Goal: Information Seeking & Learning: Learn about a topic

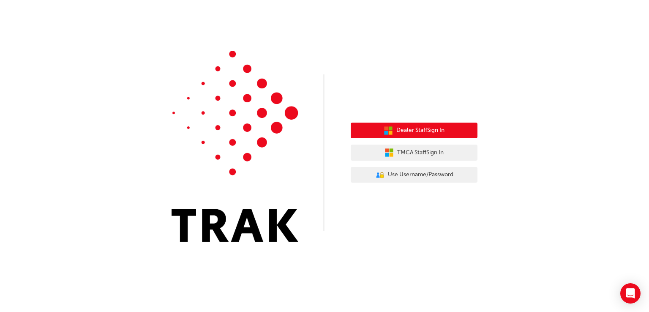
click at [454, 128] on button "Dealer Staff Sign In" at bounding box center [413, 130] width 127 height 16
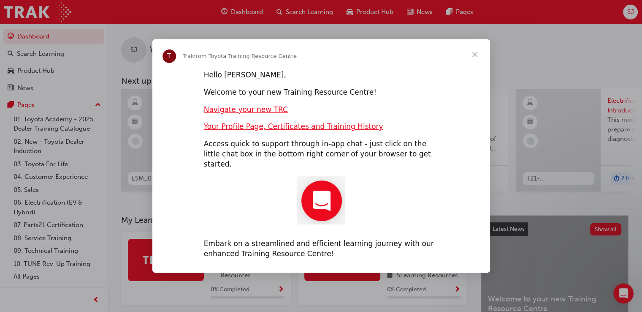
click at [475, 57] on span "Close" at bounding box center [475, 54] width 30 height 30
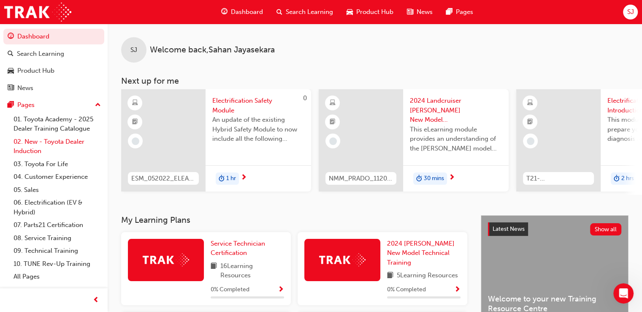
click at [45, 148] on link "02. New - Toyota Dealer Induction" at bounding box center [57, 146] width 94 height 22
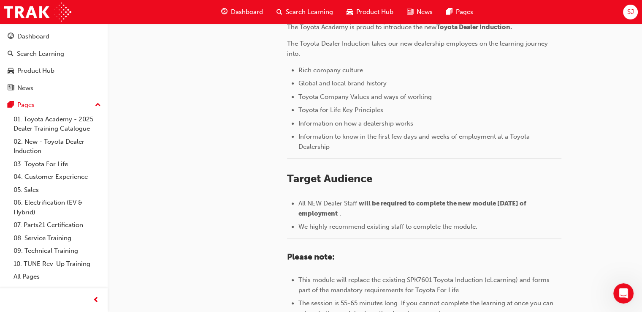
scroll to position [390, 0]
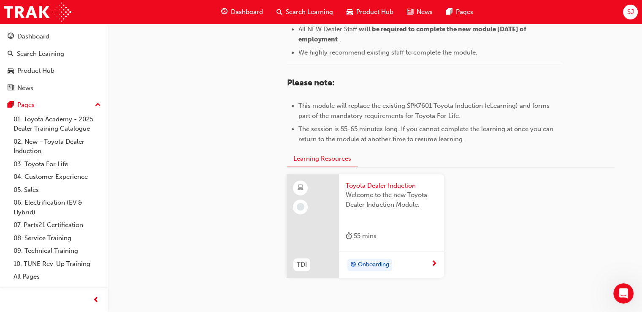
click at [406, 267] on div "Onboarding" at bounding box center [388, 264] width 85 height 13
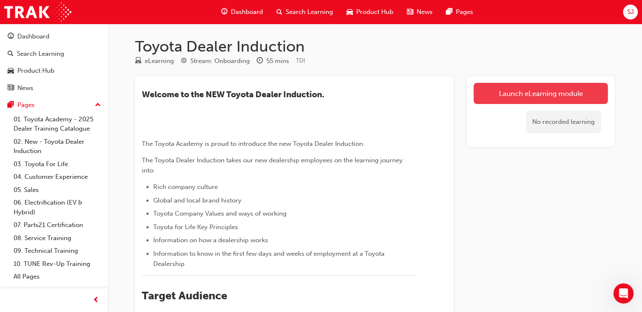
click at [535, 88] on link "Launch eLearning module" at bounding box center [541, 93] width 134 height 21
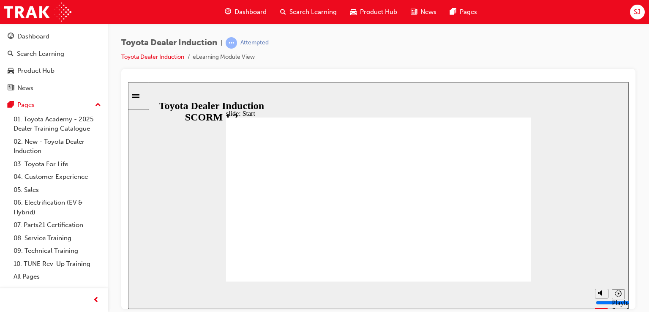
click at [640, 13] on span "SJ" at bounding box center [636, 12] width 7 height 10
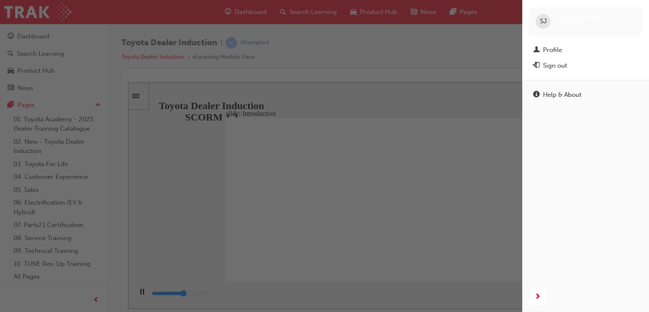
click at [454, 47] on div "button" at bounding box center [261, 156] width 522 height 312
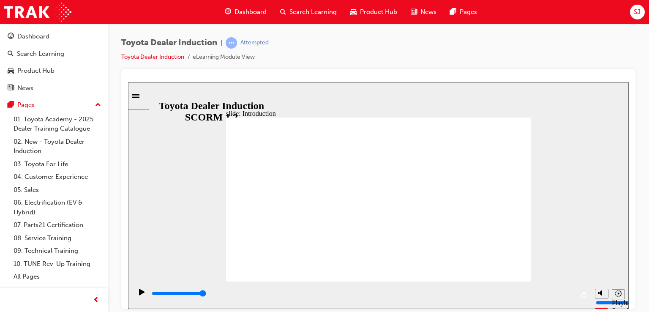
drag, startPoint x: 362, startPoint y: 211, endPoint x: 364, endPoint y: 206, distance: 4.4
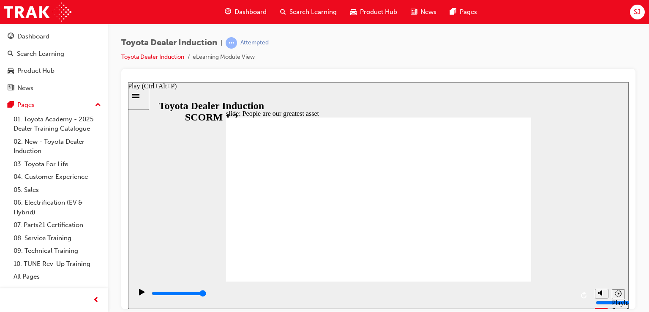
click at [144, 296] on div "Play (Ctrl+Alt+P)" at bounding box center [142, 295] width 14 height 14
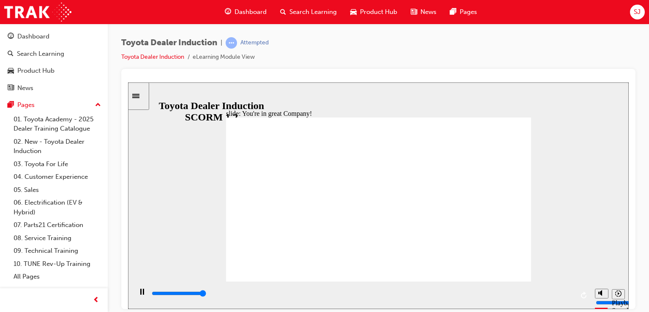
type input "7500"
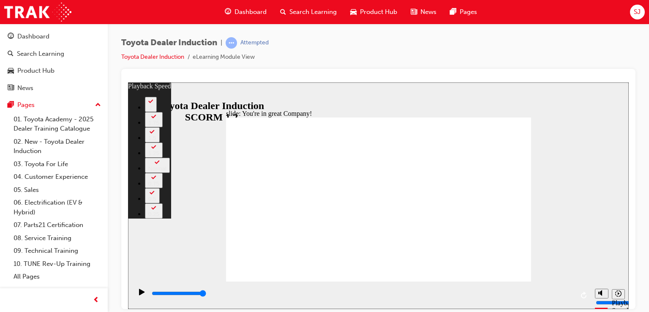
type input "156"
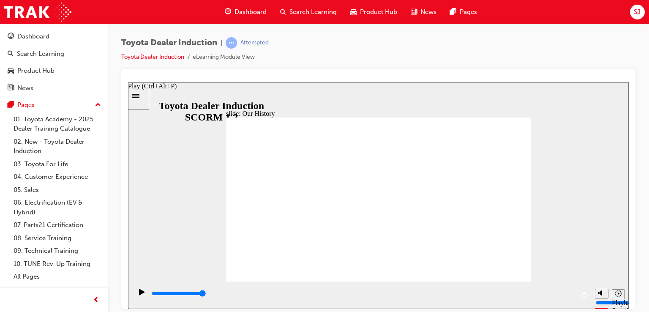
click at [135, 296] on div "Play (Ctrl+Alt+P)" at bounding box center [142, 295] width 14 height 14
drag, startPoint x: 399, startPoint y: 248, endPoint x: 416, endPoint y: 246, distance: 17.4
drag, startPoint x: 291, startPoint y: 248, endPoint x: 304, endPoint y: 248, distance: 12.2
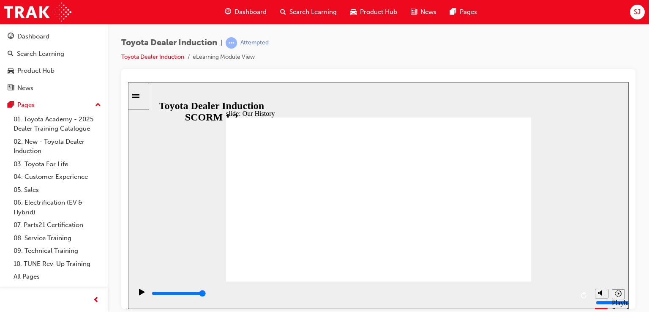
drag, startPoint x: 290, startPoint y: 249, endPoint x: 362, endPoint y: 246, distance: 72.7
drag, startPoint x: 377, startPoint y: 248, endPoint x: 445, endPoint y: 249, distance: 68.4
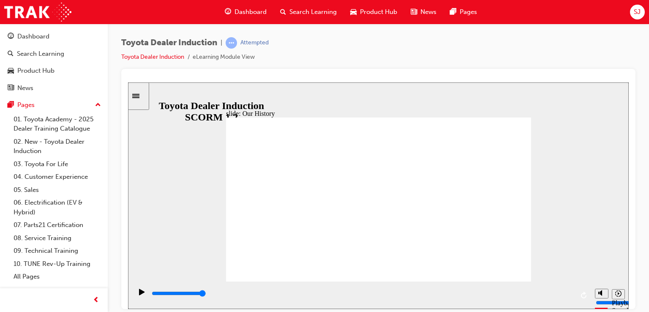
drag, startPoint x: 460, startPoint y: 249, endPoint x: 516, endPoint y: 243, distance: 56.8
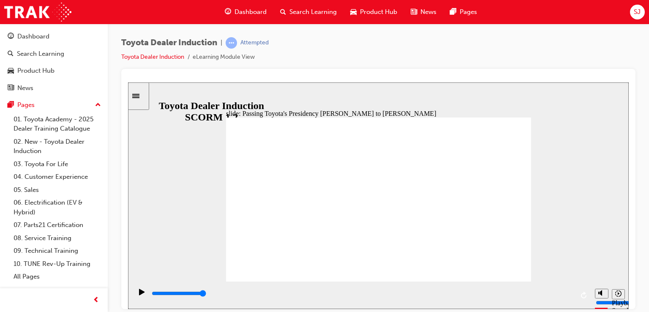
type input "5000"
radio input "true"
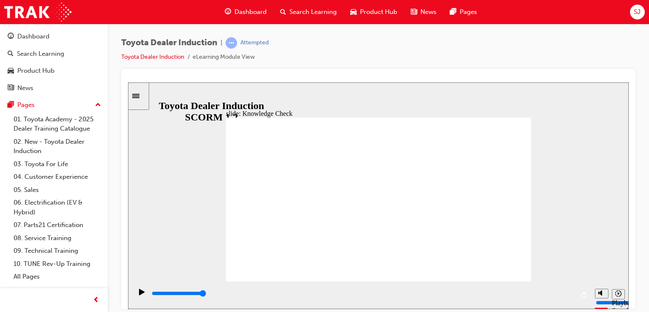
type input "5000"
radio input "true"
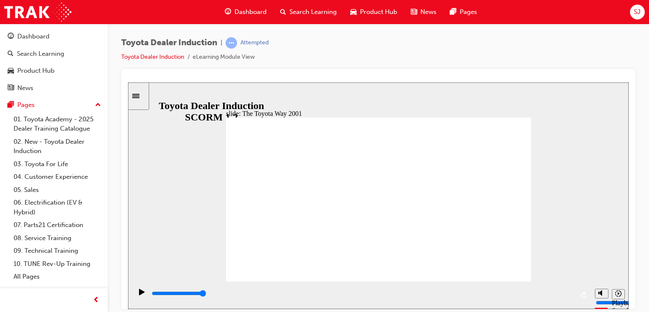
drag, startPoint x: 278, startPoint y: 128, endPoint x: 279, endPoint y: 147, distance: 18.6
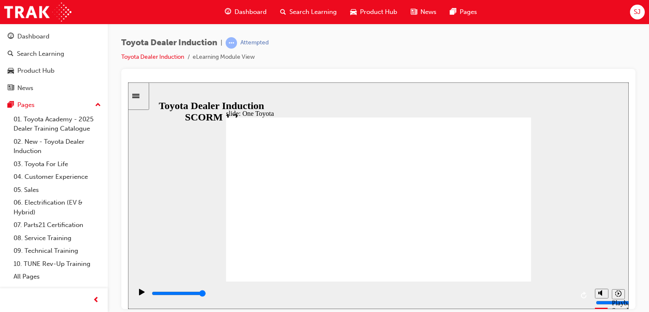
type input "15300"
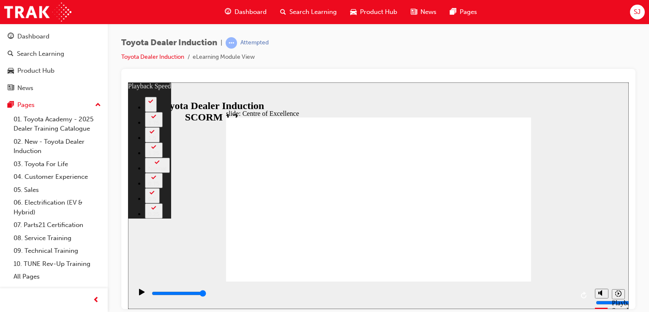
type input "80"
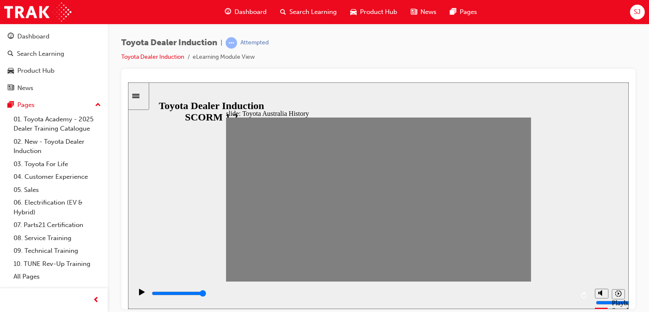
drag, startPoint x: 239, startPoint y: 203, endPoint x: 255, endPoint y: 203, distance: 16.0
drag, startPoint x: 252, startPoint y: 203, endPoint x: 271, endPoint y: 203, distance: 19.0
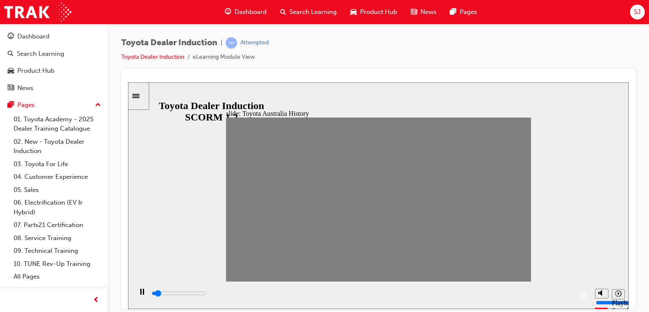
drag, startPoint x: 263, startPoint y: 199, endPoint x: 277, endPoint y: 202, distance: 14.2
drag, startPoint x: 278, startPoint y: 207, endPoint x: 289, endPoint y: 206, distance: 11.1
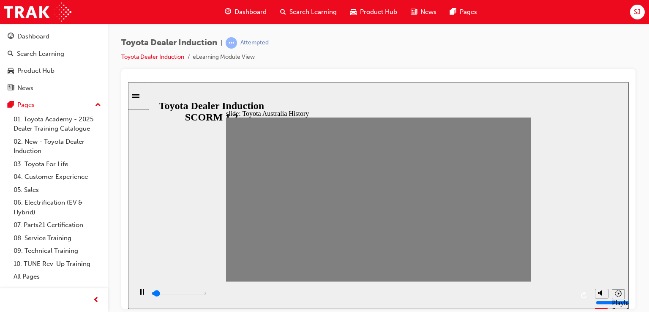
drag, startPoint x: 277, startPoint y: 203, endPoint x: 296, endPoint y: 201, distance: 18.2
drag, startPoint x: 295, startPoint y: 206, endPoint x: 307, endPoint y: 204, distance: 12.1
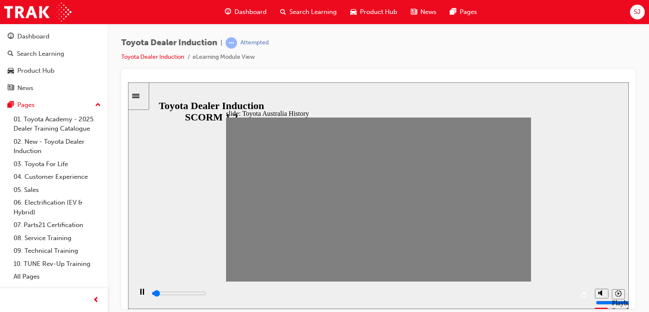
drag, startPoint x: 304, startPoint y: 201, endPoint x: 319, endPoint y: 199, distance: 15.3
drag, startPoint x: 324, startPoint y: 201, endPoint x: 336, endPoint y: 201, distance: 12.3
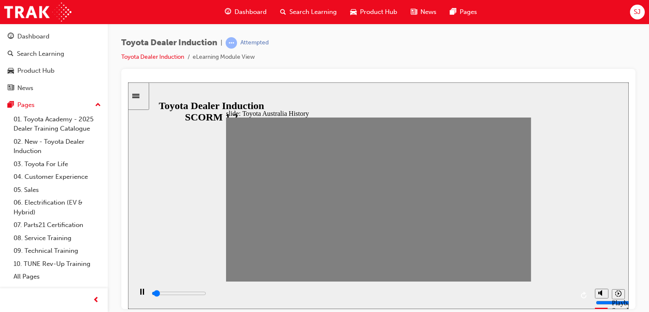
drag, startPoint x: 332, startPoint y: 202, endPoint x: 349, endPoint y: 201, distance: 16.6
drag, startPoint x: 349, startPoint y: 201, endPoint x: 365, endPoint y: 201, distance: 16.0
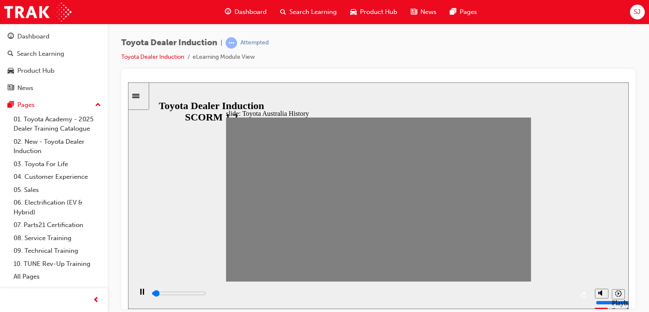
drag, startPoint x: 363, startPoint y: 203, endPoint x: 381, endPoint y: 207, distance: 19.1
drag, startPoint x: 378, startPoint y: 205, endPoint x: 395, endPoint y: 206, distance: 17.3
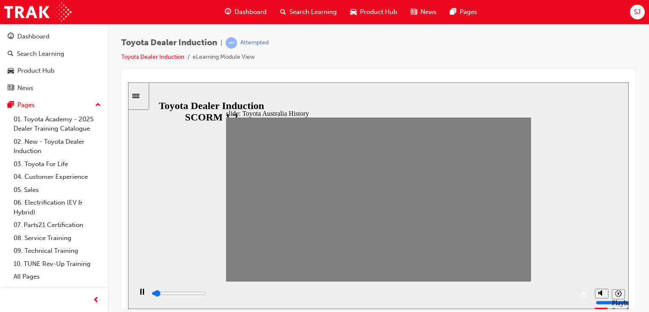
drag, startPoint x: 390, startPoint y: 202, endPoint x: 405, endPoint y: 202, distance: 15.2
drag, startPoint x: 405, startPoint y: 202, endPoint x: 420, endPoint y: 201, distance: 14.8
drag, startPoint x: 420, startPoint y: 201, endPoint x: 436, endPoint y: 201, distance: 15.6
drag, startPoint x: 436, startPoint y: 201, endPoint x: 451, endPoint y: 201, distance: 15.2
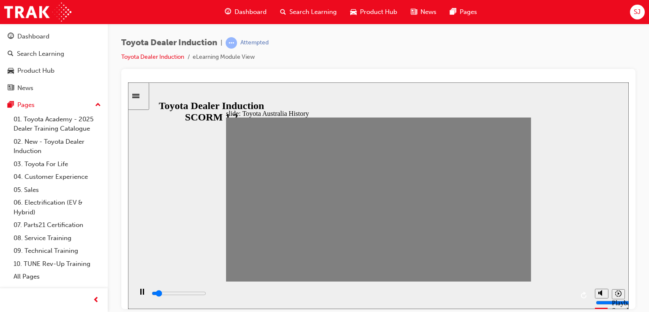
drag, startPoint x: 451, startPoint y: 201, endPoint x: 466, endPoint y: 201, distance: 15.2
drag, startPoint x: 461, startPoint y: 204, endPoint x: 478, endPoint y: 206, distance: 16.6
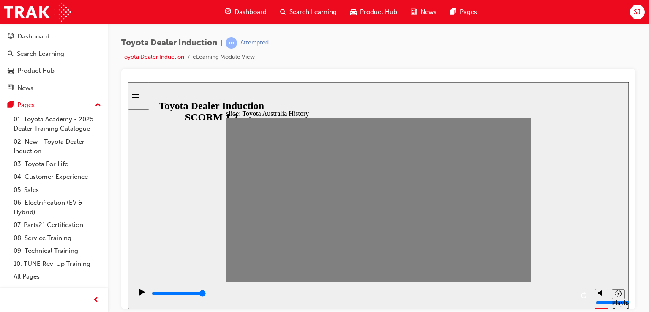
drag, startPoint x: 471, startPoint y: 207, endPoint x: 487, endPoint y: 208, distance: 16.0
drag, startPoint x: 476, startPoint y: 206, endPoint x: 508, endPoint y: 202, distance: 32.3
drag, startPoint x: 472, startPoint y: 203, endPoint x: 487, endPoint y: 203, distance: 14.8
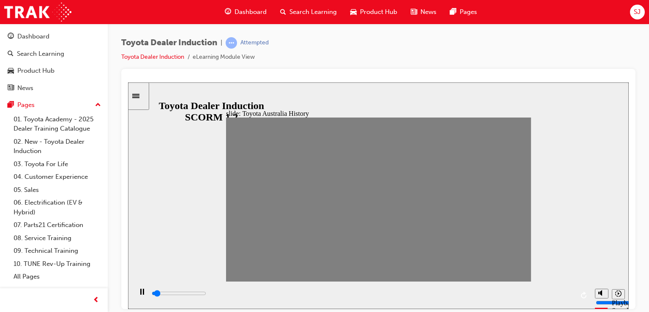
drag, startPoint x: 487, startPoint y: 203, endPoint x: 504, endPoint y: 199, distance: 17.7
drag, startPoint x: 504, startPoint y: 199, endPoint x: 517, endPoint y: 199, distance: 13.1
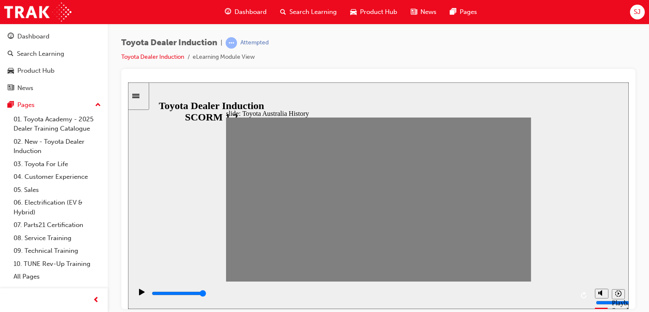
drag, startPoint x: 517, startPoint y: 199, endPoint x: 564, endPoint y: 219, distance: 50.5
click at [564, 219] on div "slide: Toyota Australia History Group Freeform 3 Freeform 1 Freeform 4 Freefor…" at bounding box center [378, 195] width 500 height 226
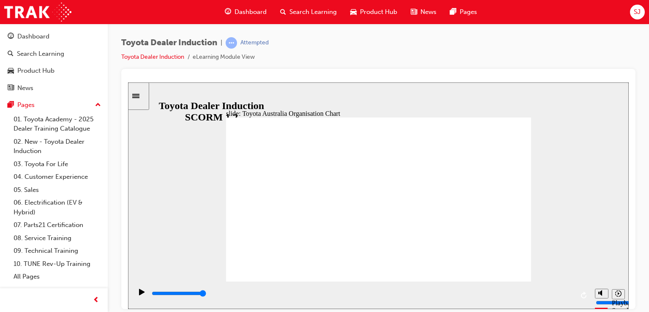
type input "5000"
radio input "true"
type input "5000"
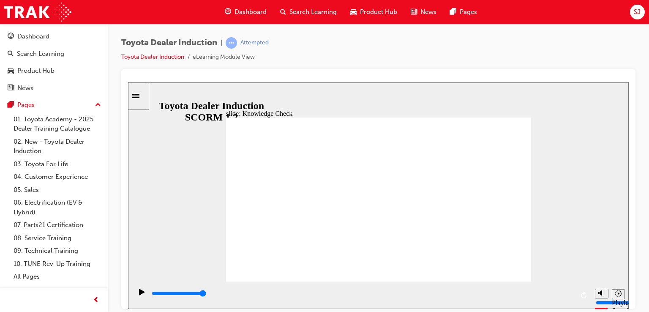
radio input "true"
type input "5000"
radio input "true"
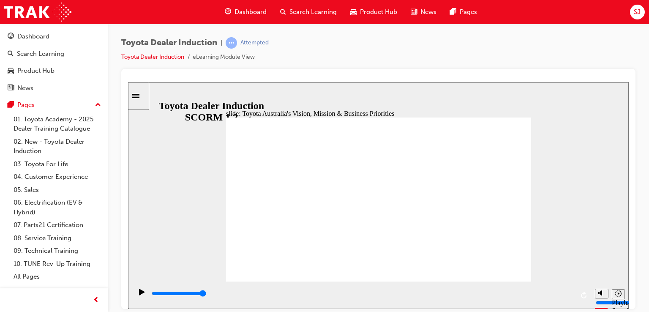
type input "9200"
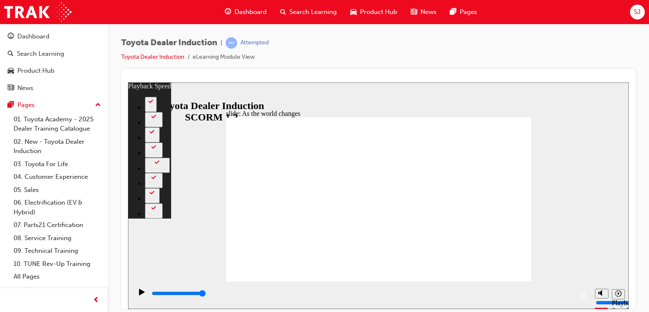
type input "128"
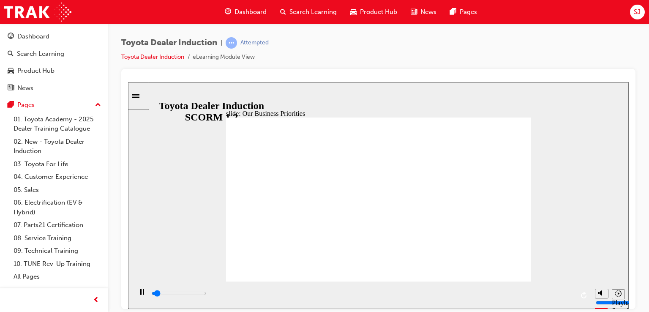
type input "1600"
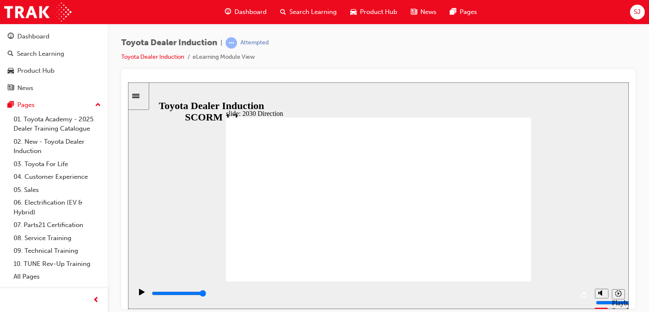
type input "5000"
type input "happiness"
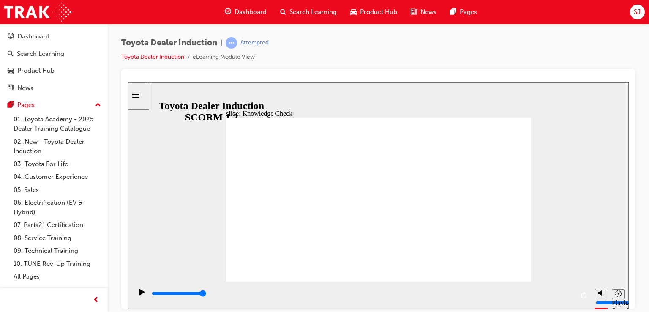
type input "happiness"
type input "5000"
type input "moved"
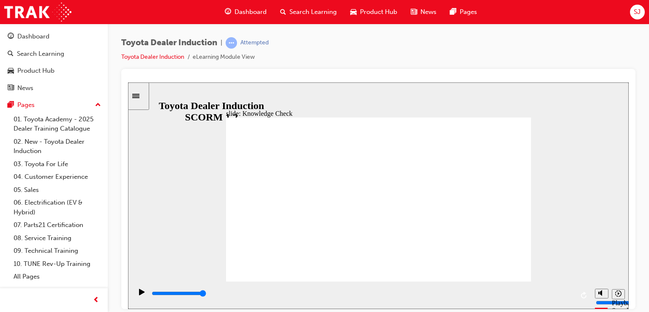
type input "moved"
type input "6500"
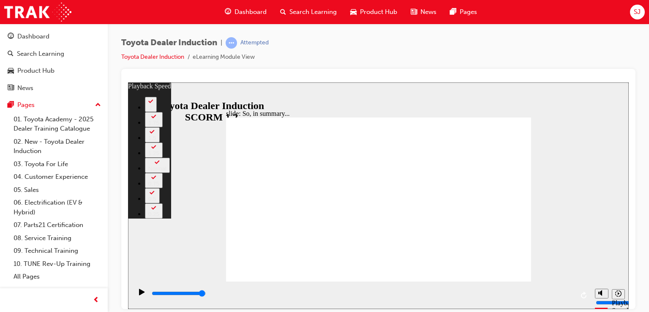
type input "55"
click at [321, 66] on div "Toyota Dealer Induction | Attempted Toyota Dealer Induction eLearning Module Vi…" at bounding box center [378, 53] width 514 height 32
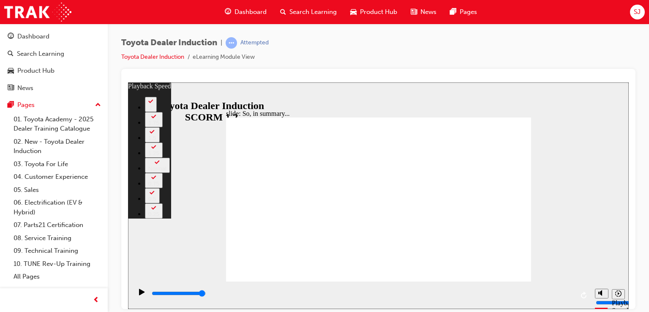
type input "128"
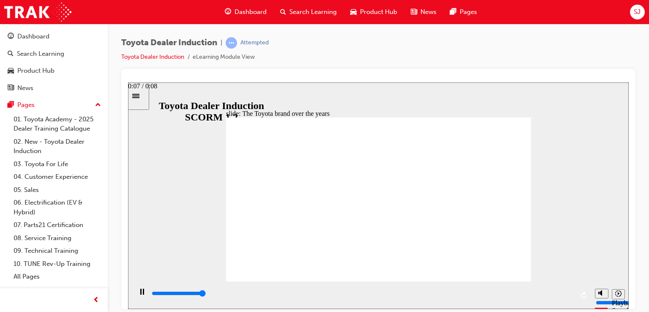
type input "8400"
drag, startPoint x: 499, startPoint y: 266, endPoint x: 590, endPoint y: 320, distance: 105.1
click at [590, 308] on html "slide: The Toyota brand over the years The Toyota brand over the years Group Ov…" at bounding box center [378, 195] width 500 height 226
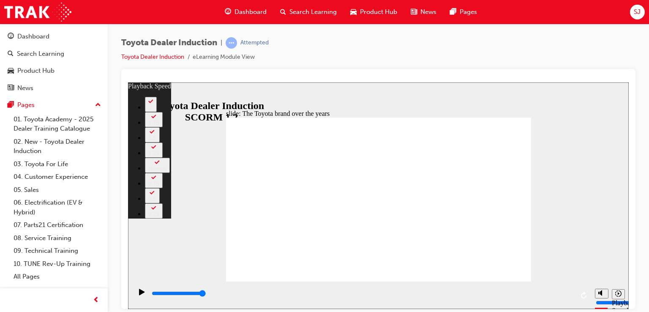
type input "165"
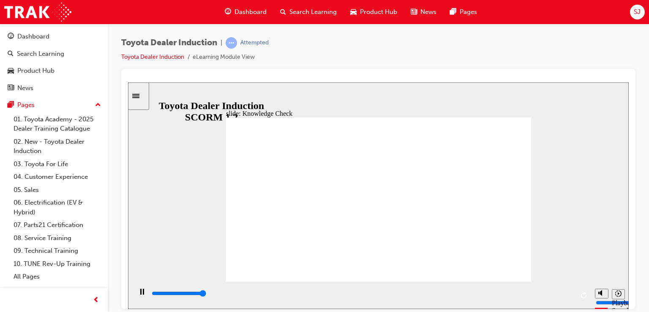
type input "5000"
radio input "true"
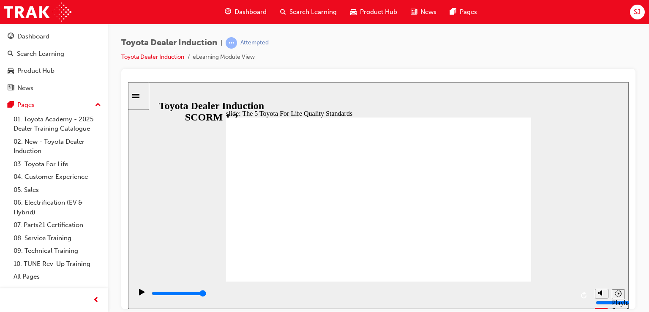
drag, startPoint x: 496, startPoint y: 209, endPoint x: 480, endPoint y: 207, distance: 16.5
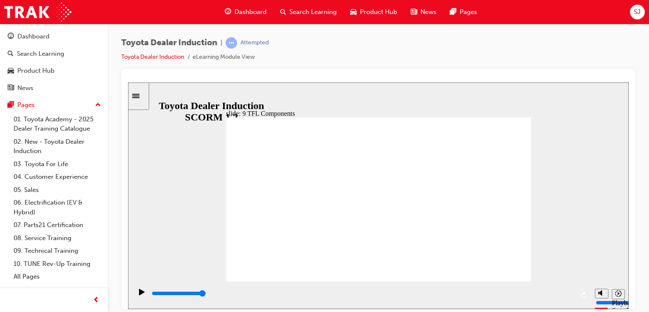
type input "10800"
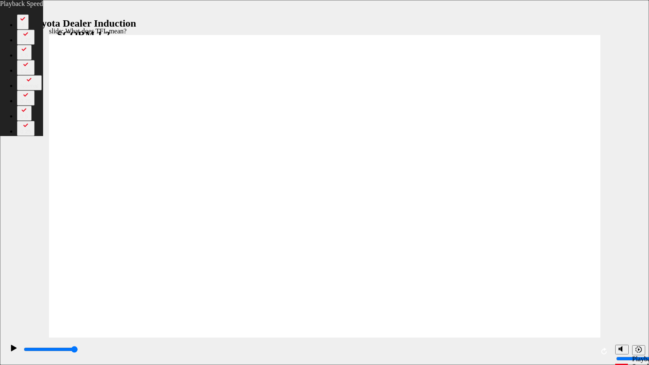
type input "37"
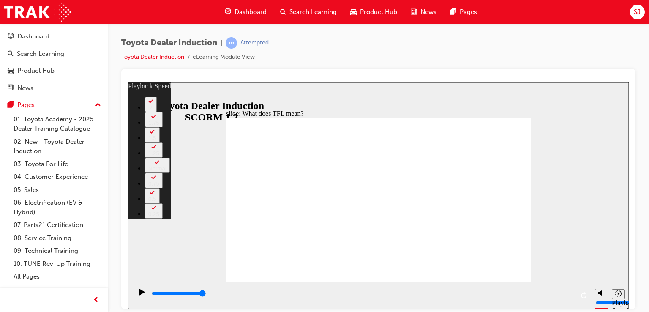
type input "139"
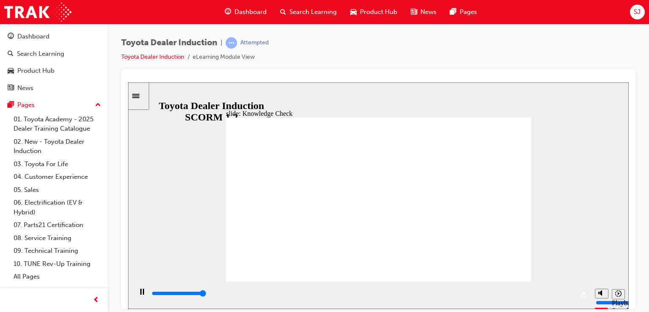
type input "5000"
radio input "true"
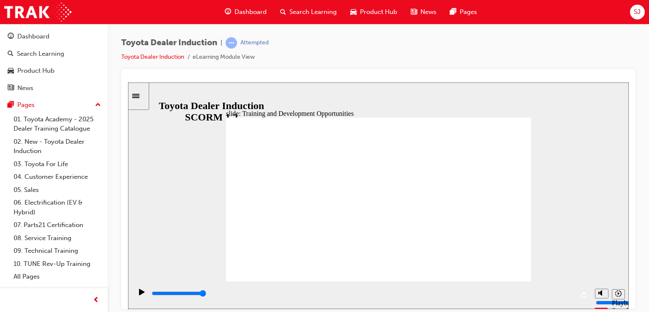
type input "5000"
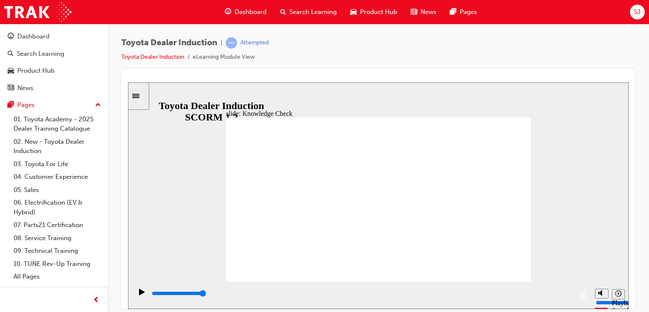
radio input "true"
type input "5000"
radio input "true"
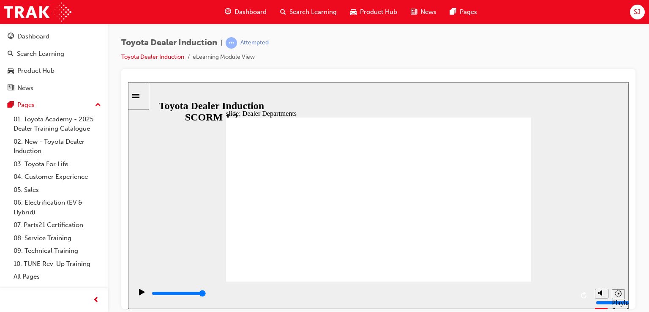
type input "11300"
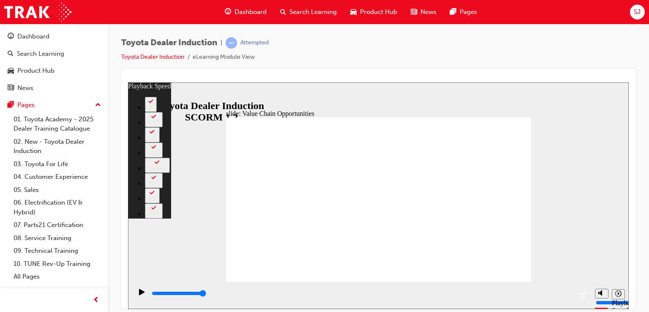
type input "3"
type input "0"
type input "3"
type input "0"
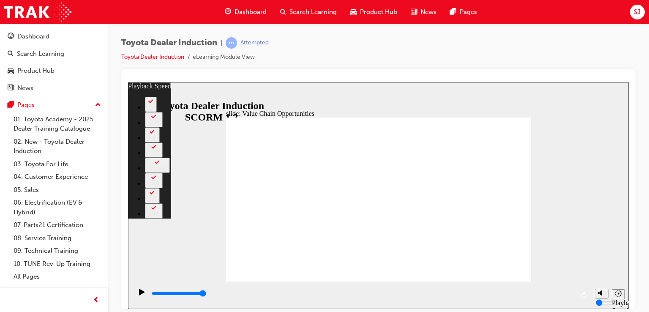
type input "64"
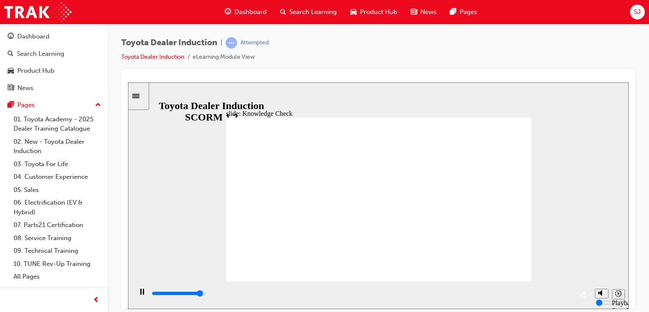
type input "4700"
radio input "true"
type input "3600"
radio input "true"
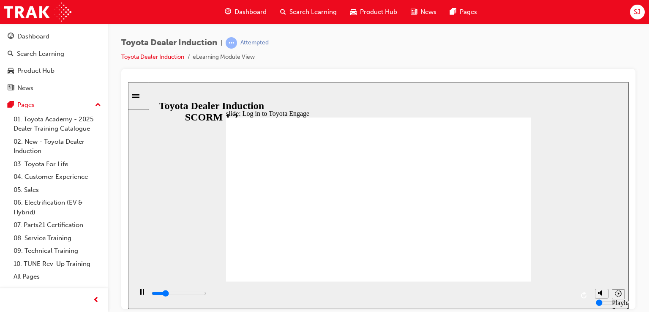
type input "8600"
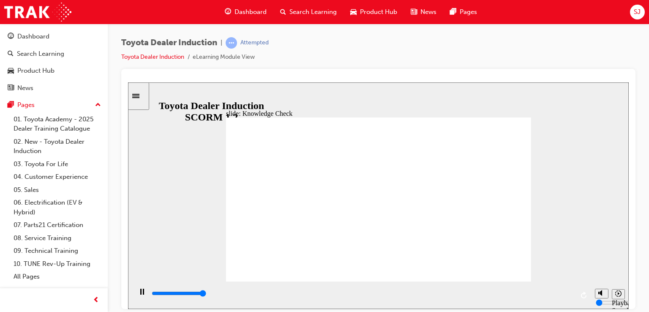
type input "5000"
type input "T"
type input "To"
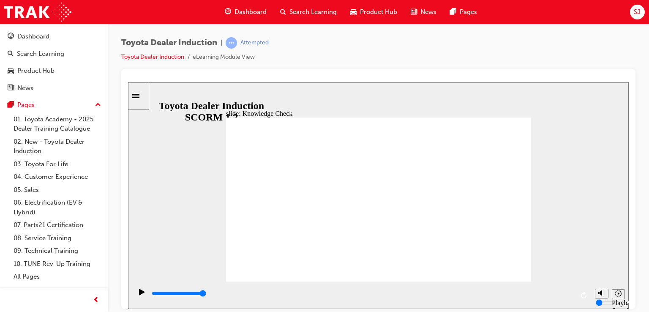
type input "Toy"
type input "Toyo"
type input "Toyot"
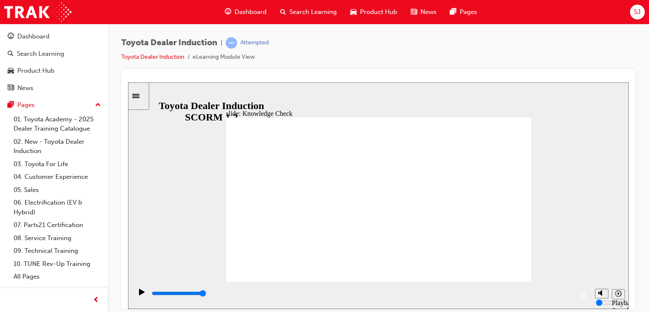
type input "Toyot"
type input "Toyota"
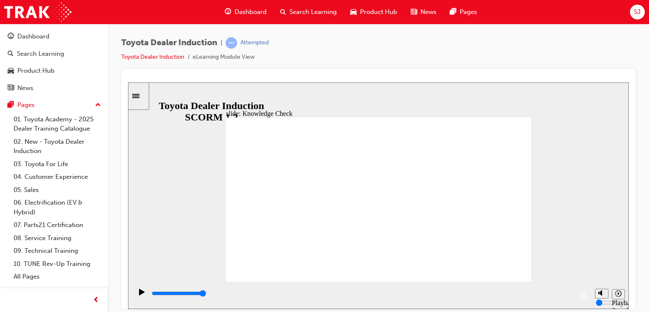
type input "Toyota E"
type input "Toyota En"
type input "Toyota Eng"
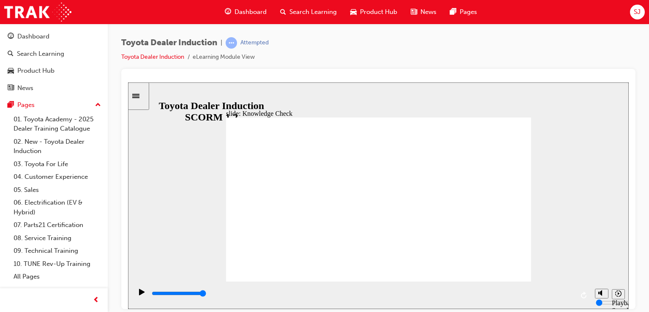
type input "Toyota Eng"
type input "Toyota Enga"
type input "Toyota Engag"
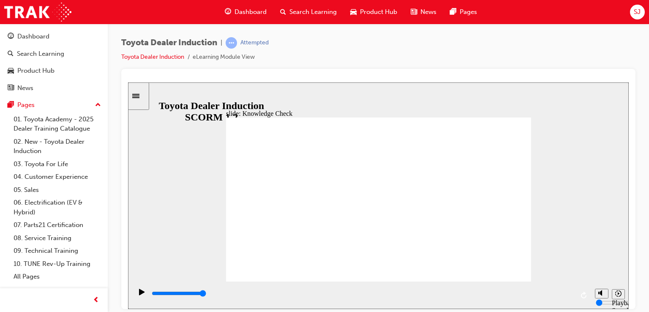
type input "Toyota Engage"
type input "Toyota Engage A"
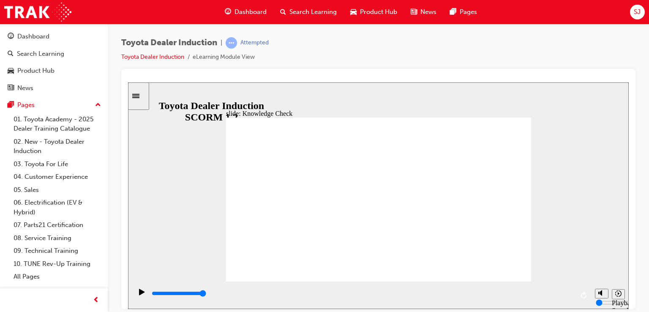
type input "Toyota Engage A"
type input "Toyota Engage Ap"
type input "Toyota Engage App"
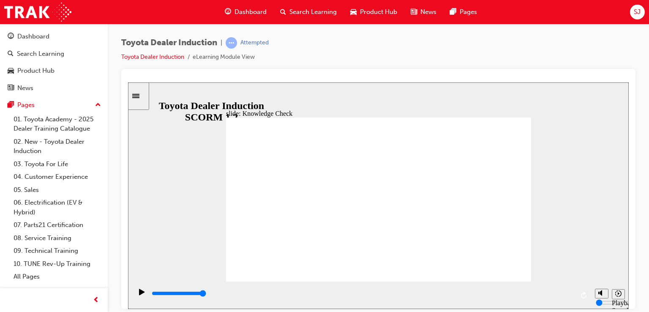
type input "toyota engage app"
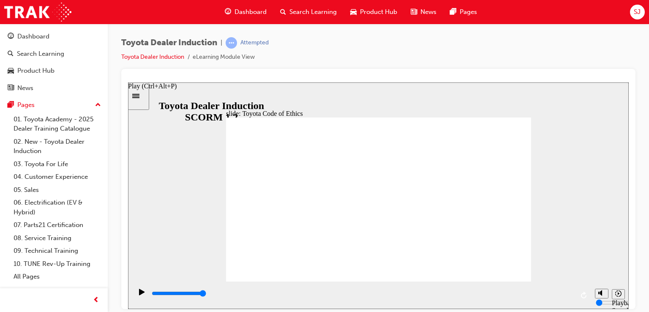
click at [140, 295] on icon "Play (Ctrl+Alt+P)" at bounding box center [142, 291] width 6 height 7
type input "19100"
type input "3"
type input "19300"
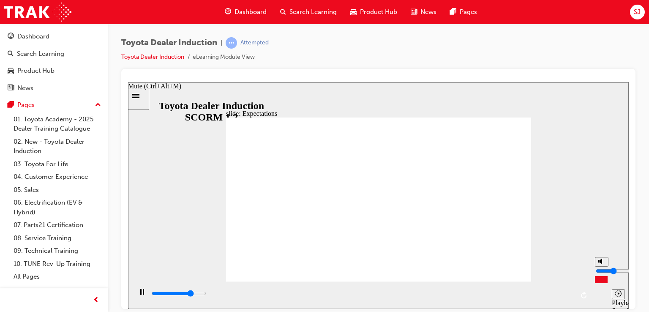
type input "3"
click at [602, 274] on input "volume" at bounding box center [622, 270] width 54 height 7
drag, startPoint x: 602, startPoint y: 274, endPoint x: 601, endPoint y: 266, distance: 7.6
type input "26000"
drag, startPoint x: 601, startPoint y: 266, endPoint x: 603, endPoint y: 271, distance: 5.3
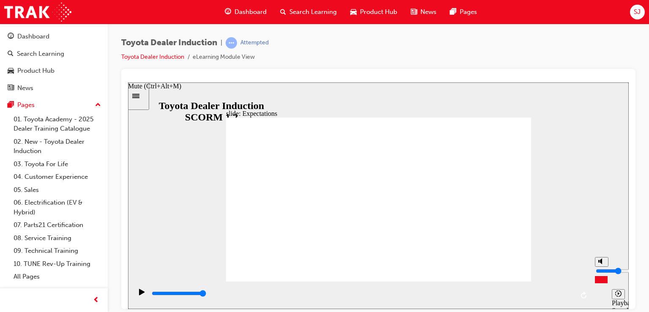
type input "4"
click at [603, 271] on input "volume" at bounding box center [622, 270] width 54 height 7
click at [578, 190] on div "slide: Expectations Group 1 Rectangle 10 Obey the law law icon 1 Obey the law C…" at bounding box center [378, 195] width 500 height 226
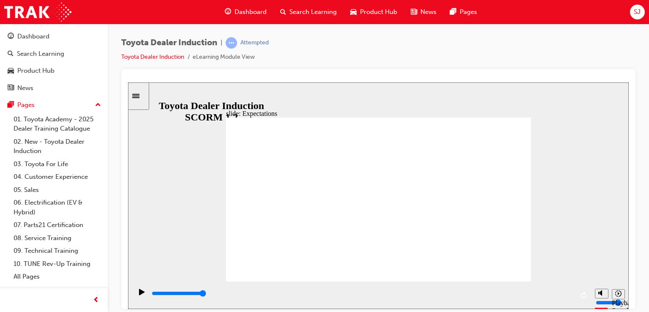
type input "8400"
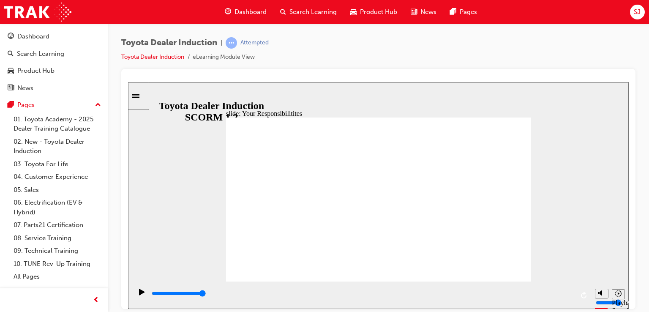
checkbox input "true"
checkbox input "false"
checkbox input "true"
drag, startPoint x: 322, startPoint y: 235, endPoint x: 316, endPoint y: 239, distance: 7.3
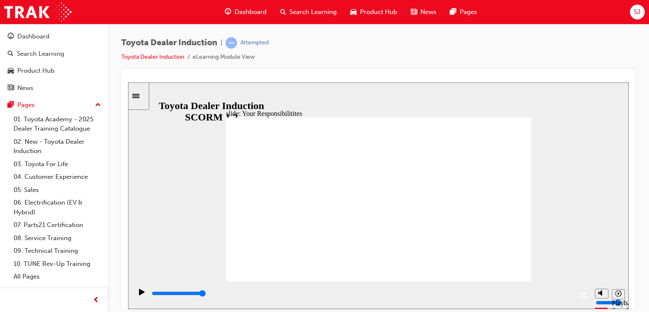
checkbox input "true"
checkbox input "false"
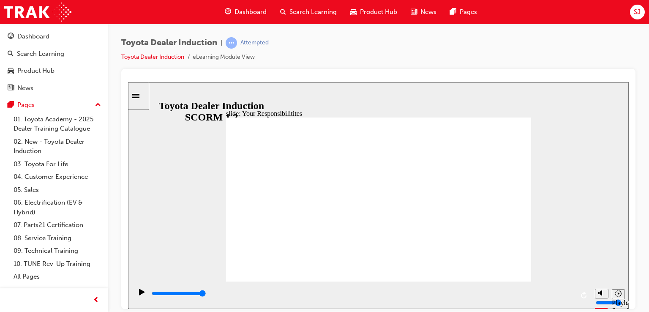
checkbox input "true"
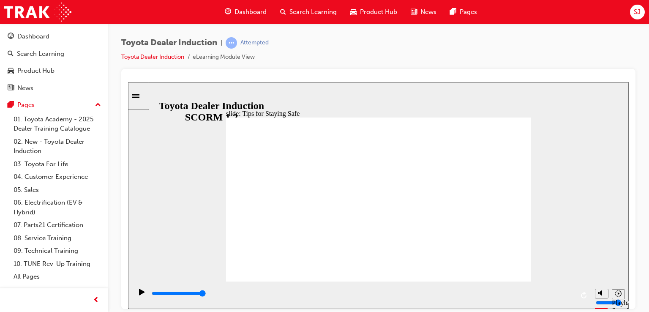
drag, startPoint x: 336, startPoint y: 183, endPoint x: 339, endPoint y: 248, distance: 65.5
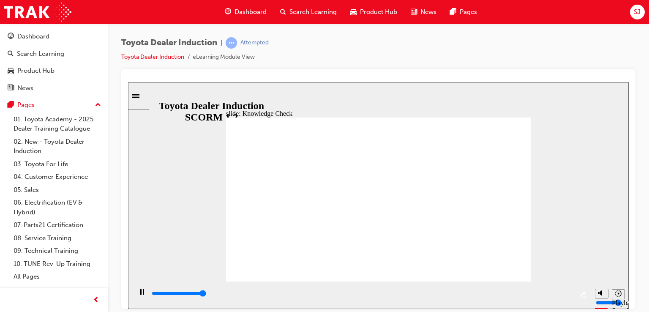
type input "5000"
checkbox input "true"
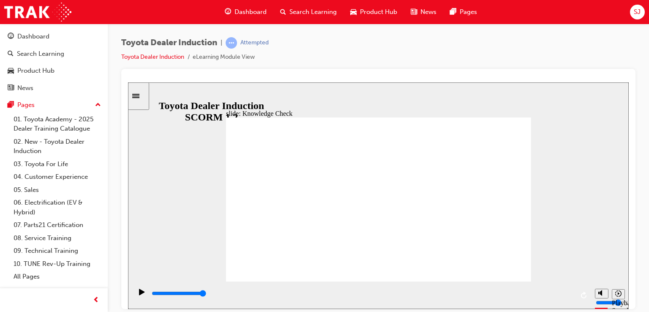
checkbox input "true"
type input "2300"
checkbox input "true"
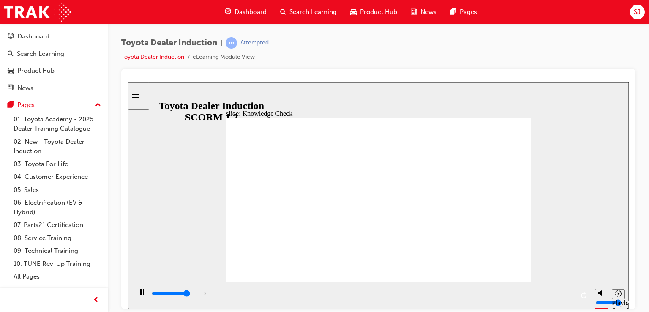
type input "3300"
checkbox input "true"
type input "4200"
checkbox input "true"
type input "5000"
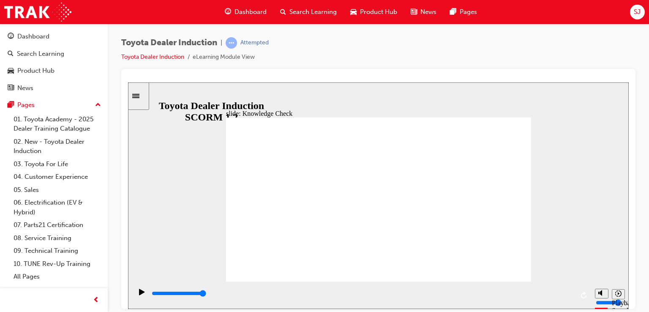
checkbox input "true"
type input "5000"
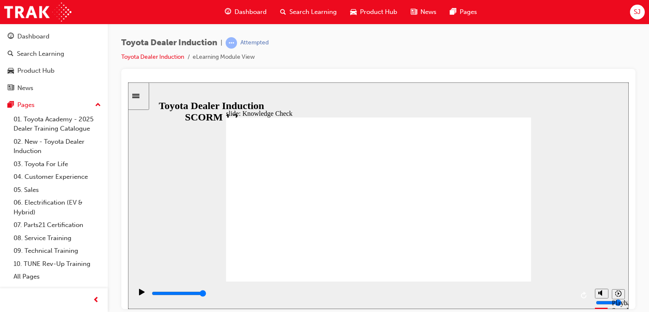
radio input "true"
type input "5000"
checkbox input "true"
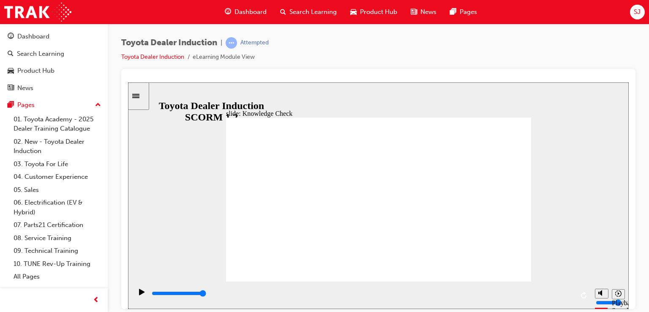
checkbox input "true"
type input "5000"
checkbox input "true"
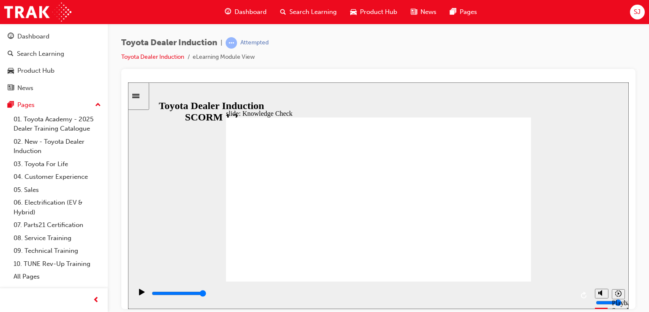
checkbox input "true"
type input "9900"
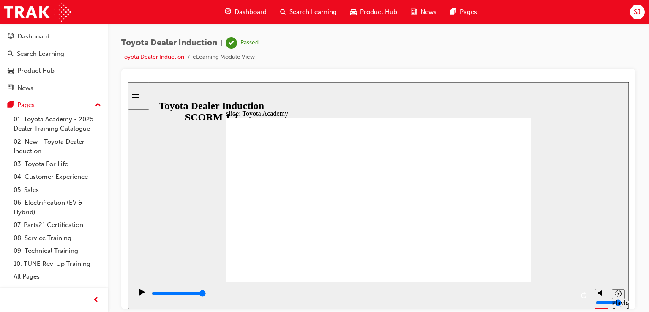
click at [536, 260] on div "slide: Toyota Academy RESTART RESTART RESTART RESTART Back to top Playback Spee…" at bounding box center [378, 195] width 500 height 226
